Goal: Information Seeking & Learning: Learn about a topic

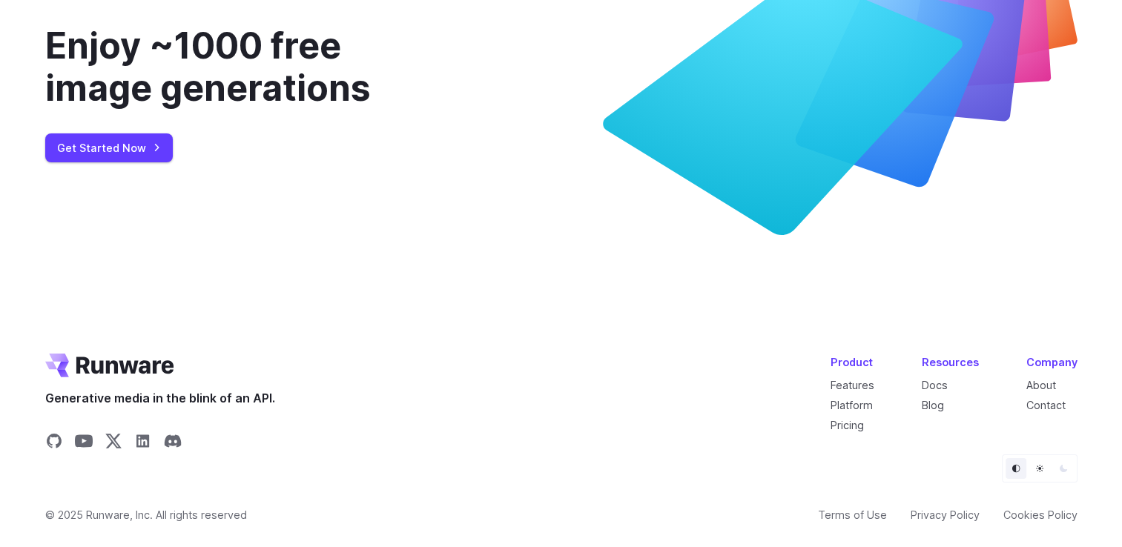
scroll to position [5583, 0]
click at [845, 423] on link "Pricing" at bounding box center [846, 425] width 33 height 13
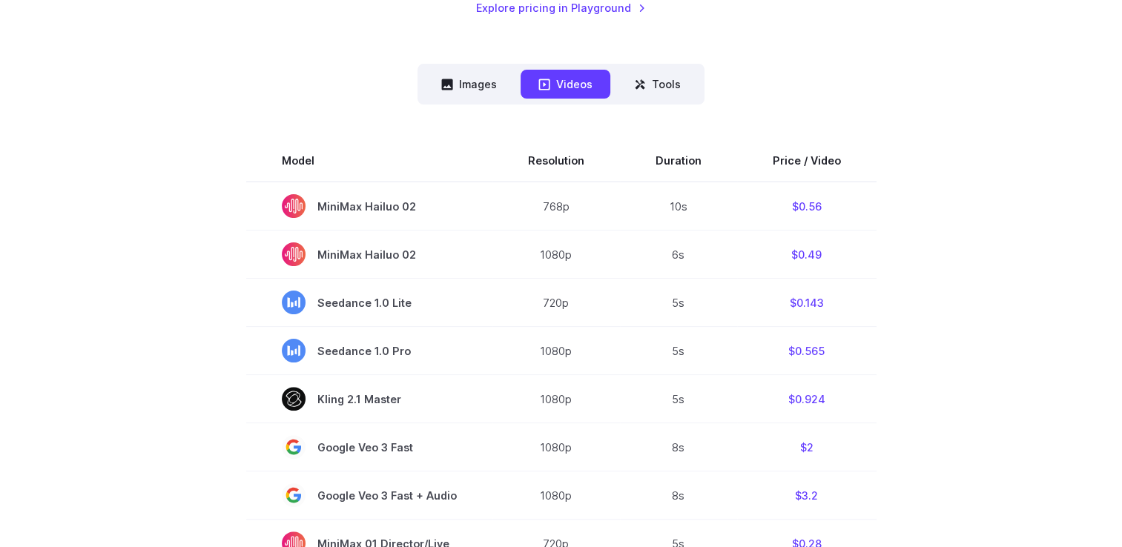
scroll to position [371, 0]
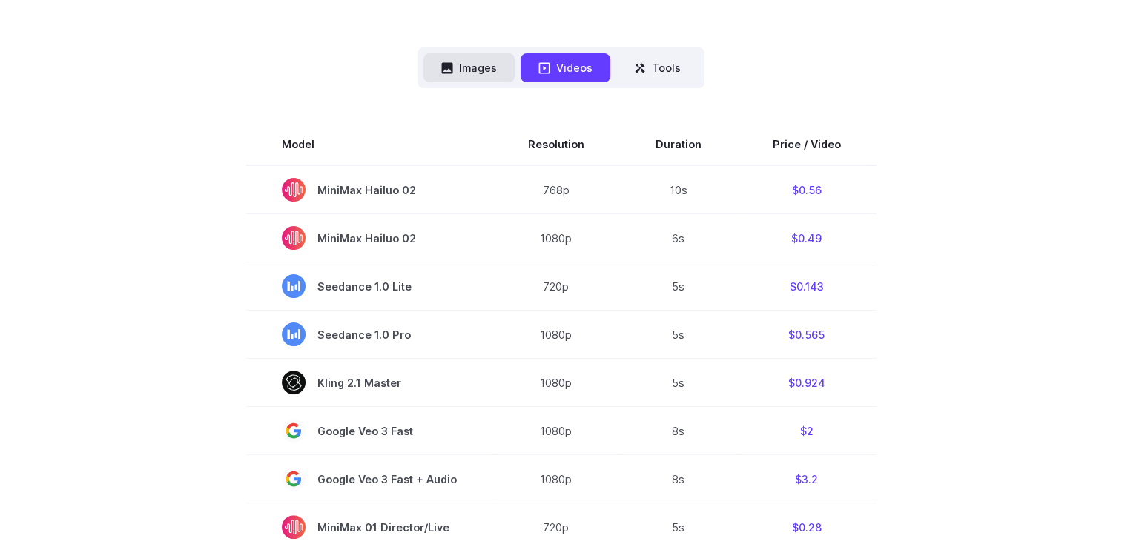
click at [468, 71] on button "Images" at bounding box center [468, 67] width 91 height 29
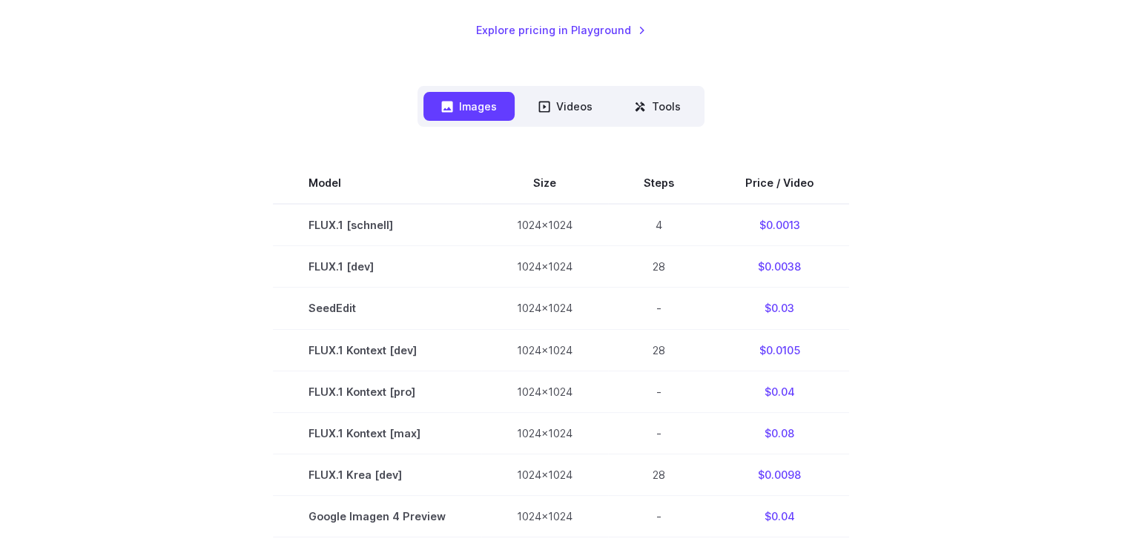
scroll to position [296, 0]
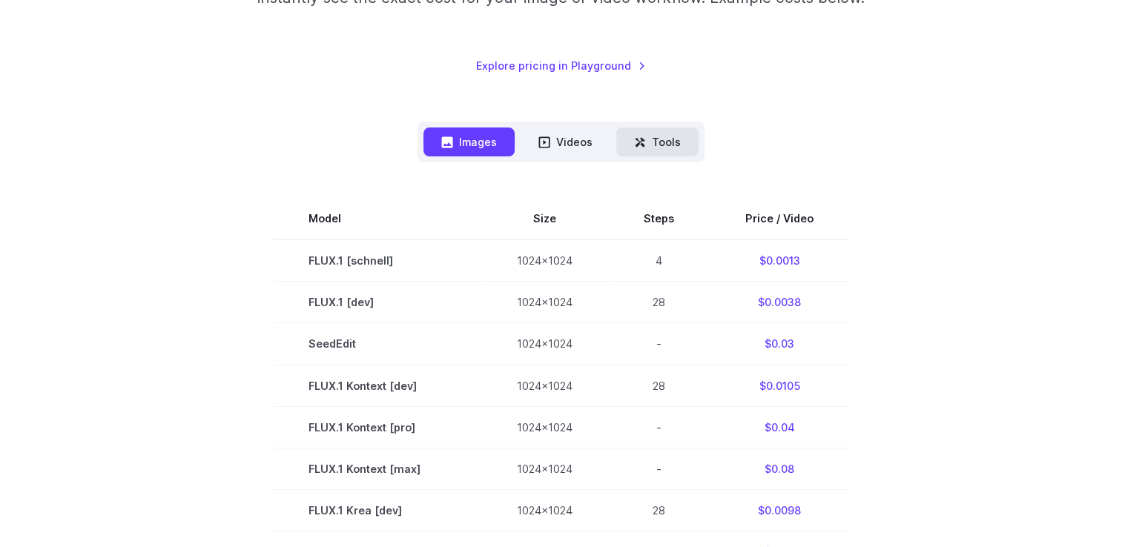
click at [646, 142] on button "Tools" at bounding box center [657, 141] width 82 height 29
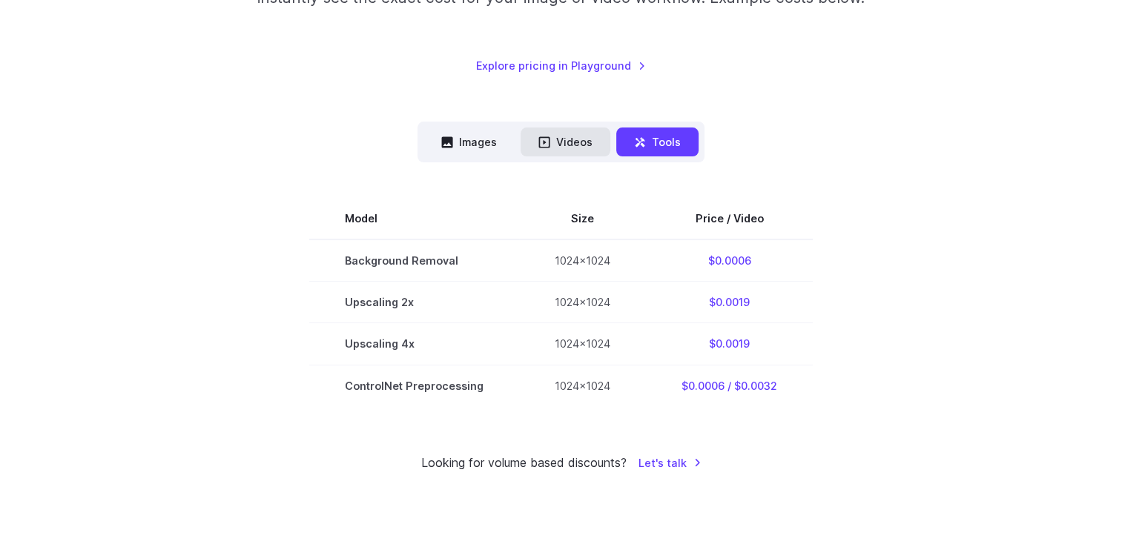
click at [571, 146] on button "Videos" at bounding box center [565, 141] width 90 height 29
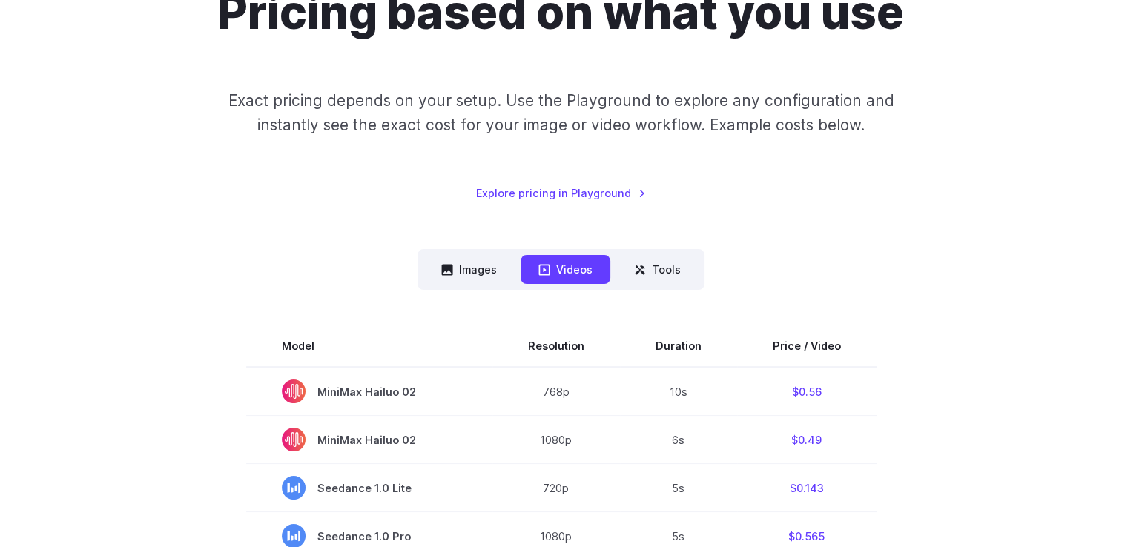
scroll to position [148, 0]
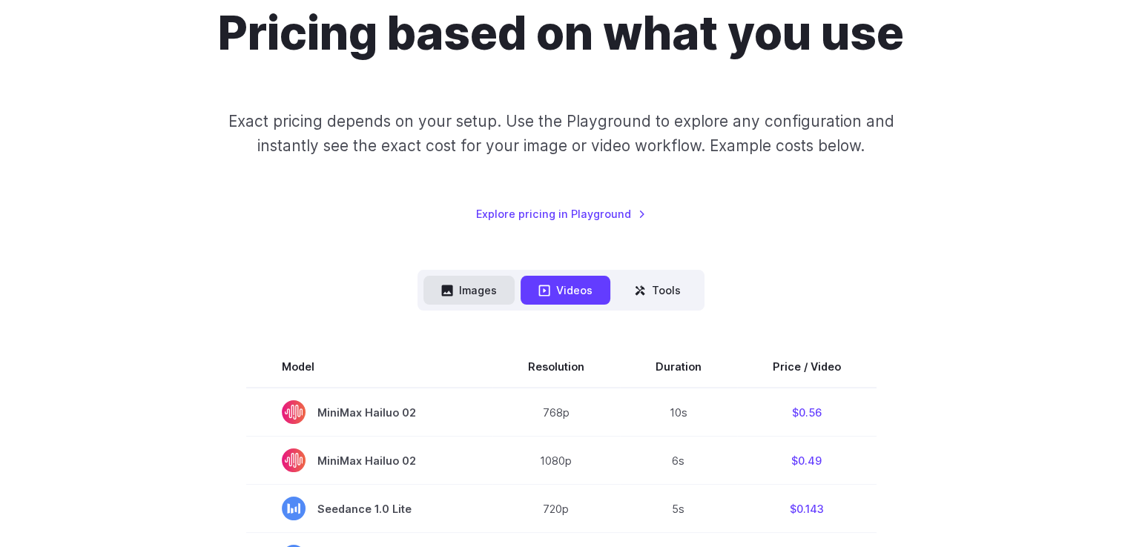
click at [477, 292] on button "Images" at bounding box center [468, 290] width 91 height 29
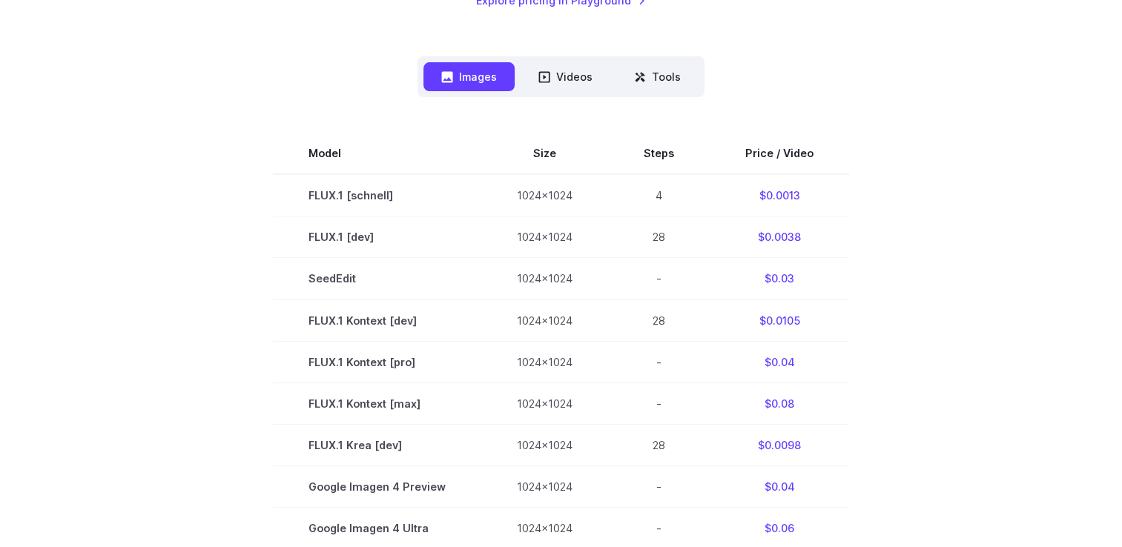
scroll to position [371, 0]
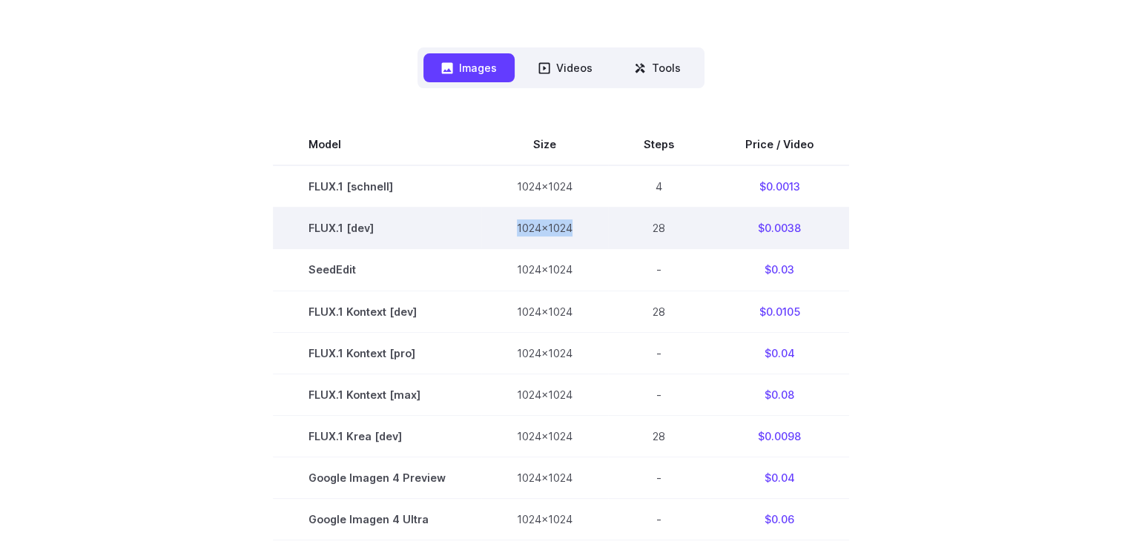
drag, startPoint x: 514, startPoint y: 227, endPoint x: 571, endPoint y: 228, distance: 56.4
click at [571, 228] on td "1024x1024" at bounding box center [544, 229] width 127 height 42
copy td "1024x1024"
